Goal: Task Accomplishment & Management: Complete application form

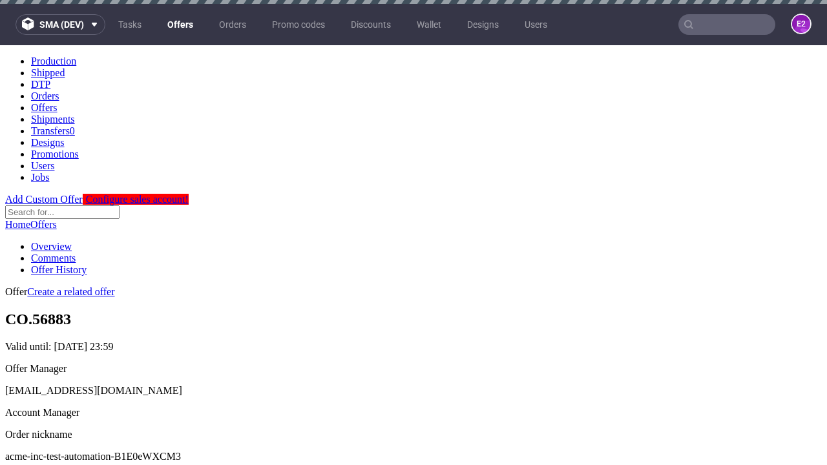
scroll to position [4, 0]
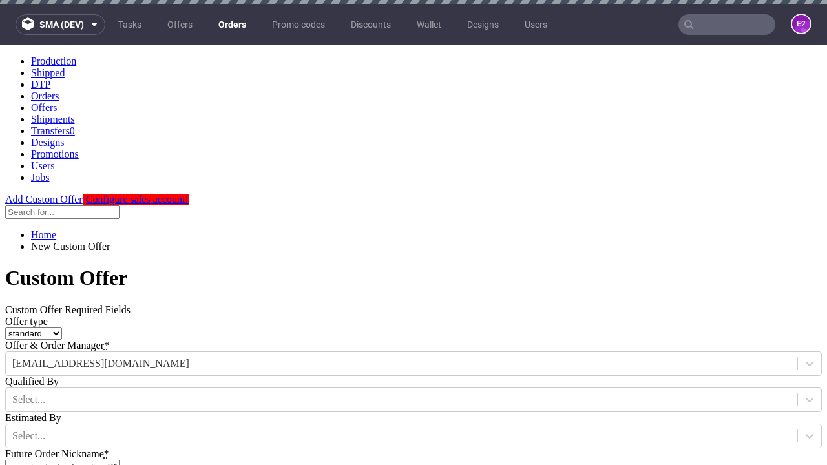
type input "acme-inc-test-automation-B1E0eWXCM3"
type input "[DATE]"
type input "[EMAIL_ADDRESS][DOMAIN_NAME]"
select select "gb"
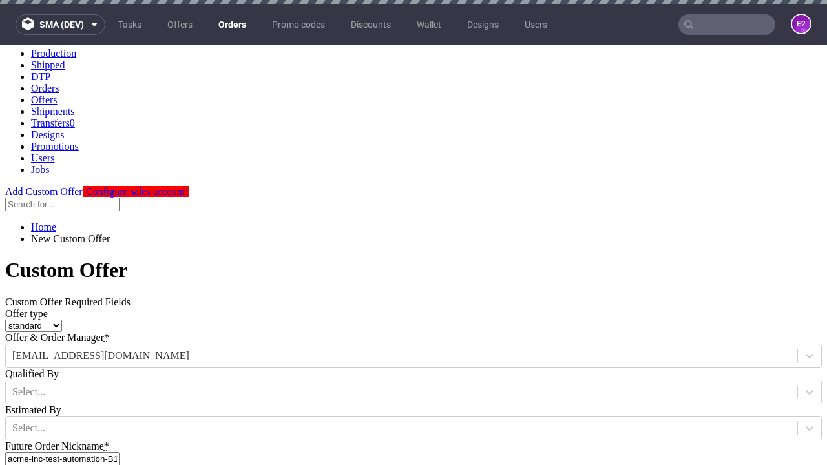
scroll to position [4, 0]
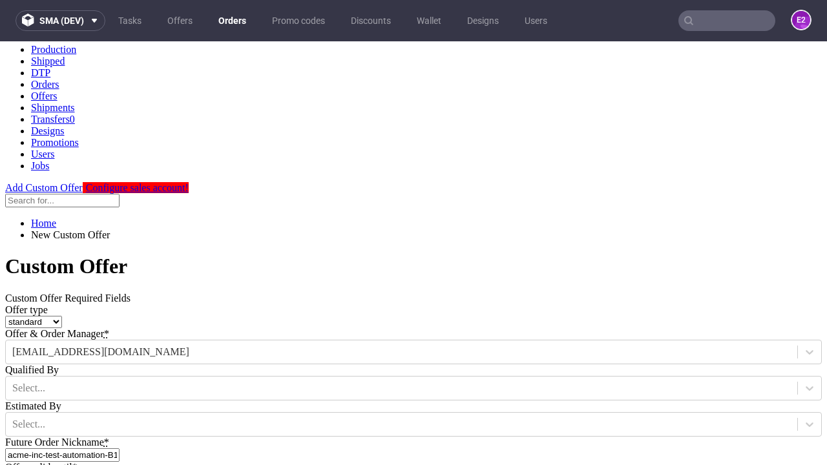
type input "[EMAIL_ADDRESS][DOMAIN_NAME]"
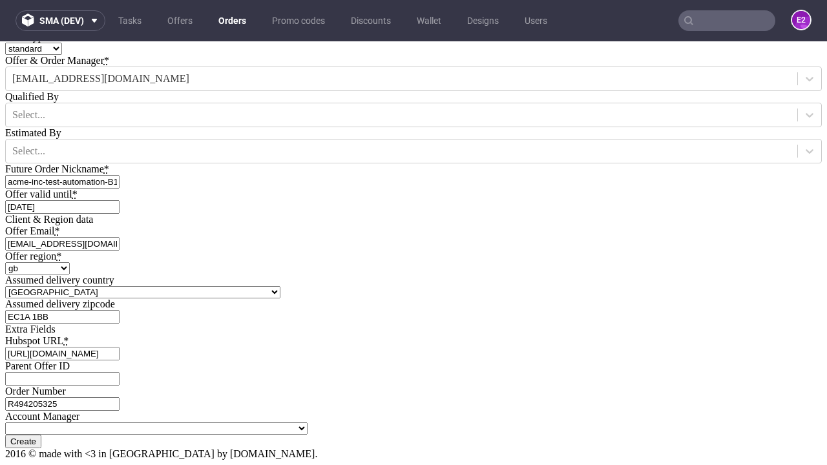
type input "[URL][DOMAIN_NAME]"
click at [41, 435] on input "Create" at bounding box center [23, 442] width 36 height 14
type input "Please wait..."
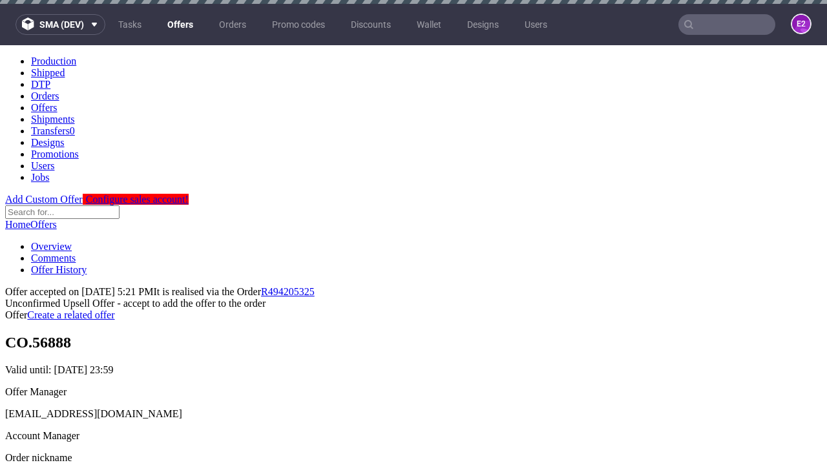
scroll to position [4, 0]
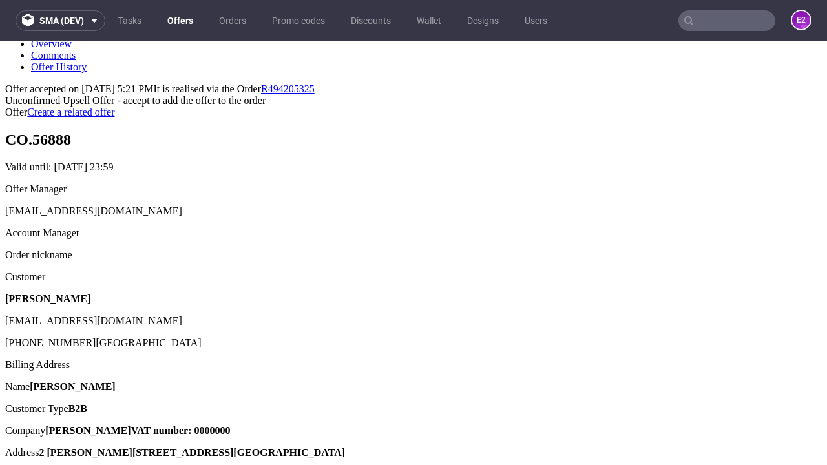
type input "In progress..."
